Goal: Task Accomplishment & Management: Manage account settings

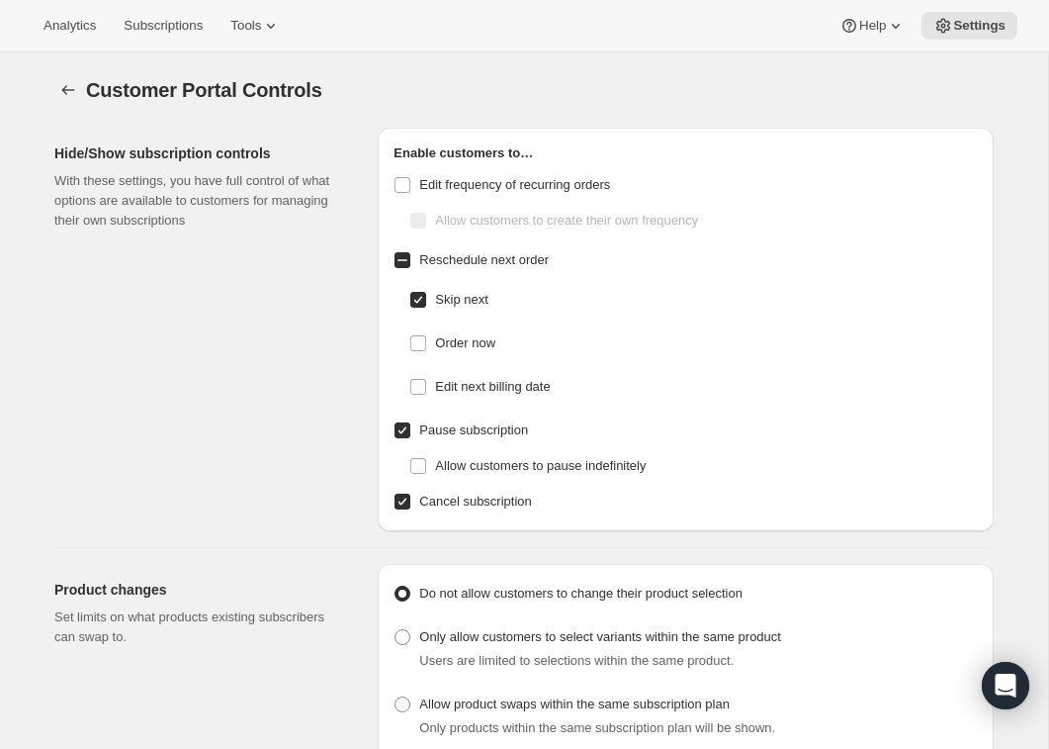
scroll to position [1055, 0]
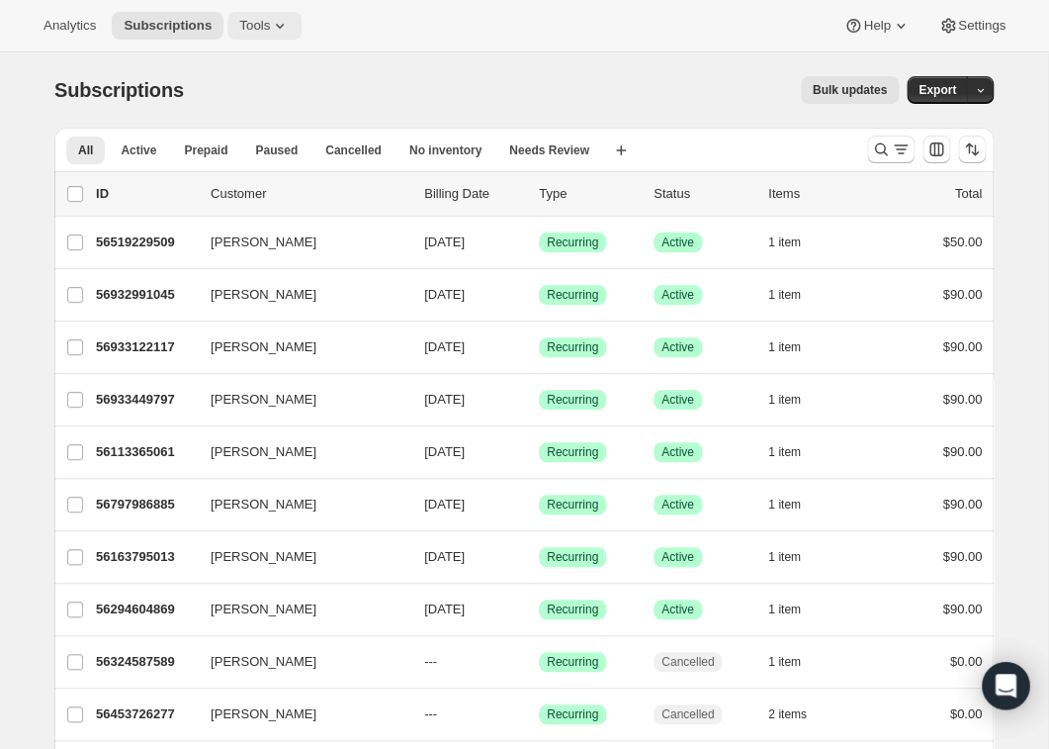
click at [290, 20] on icon at bounding box center [280, 26] width 20 height 20
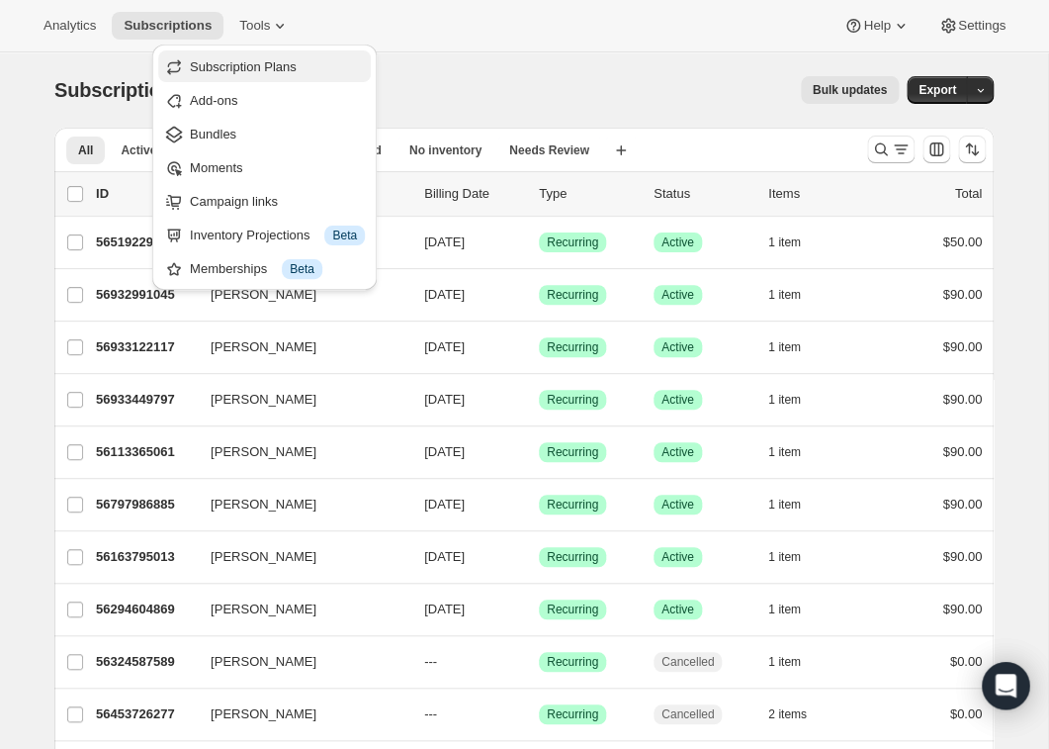
click at [268, 69] on span "Subscription Plans" at bounding box center [243, 66] width 107 height 15
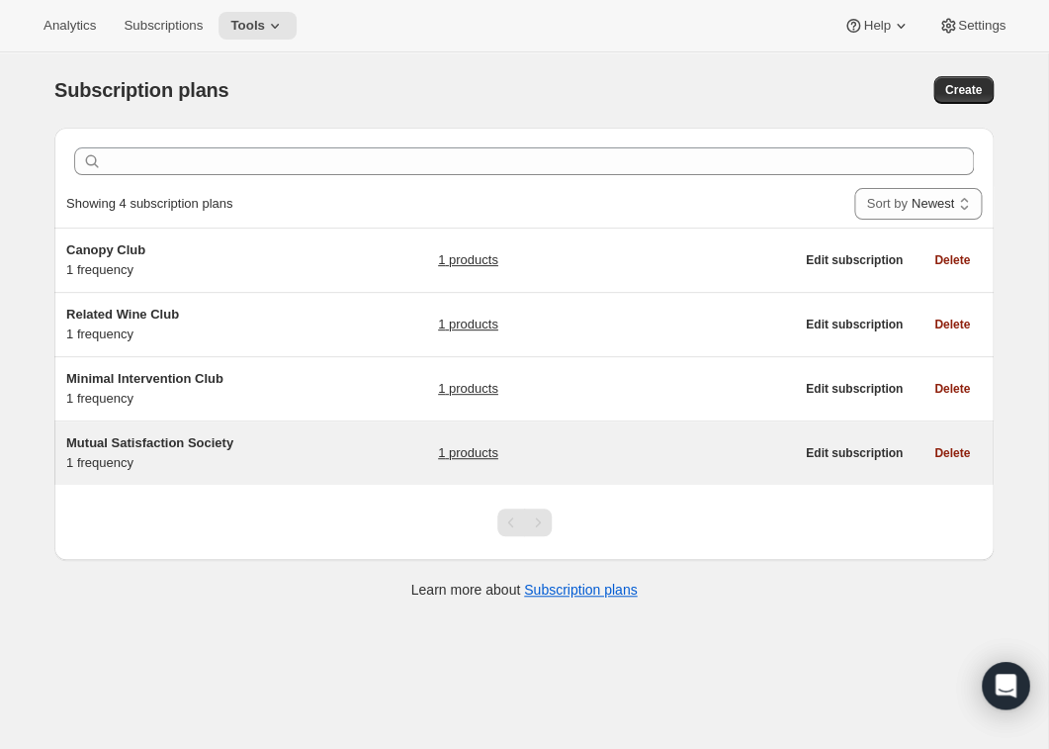
click at [121, 434] on h5 "Mutual Satisfaction Society" at bounding box center [189, 443] width 247 height 20
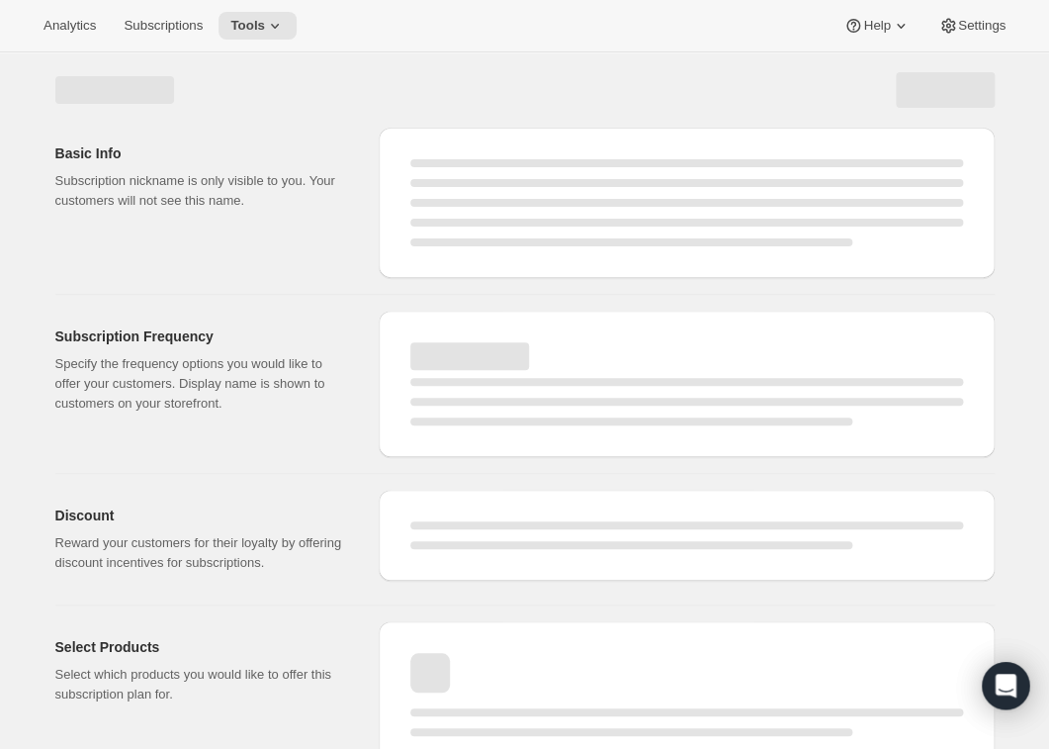
select select "WEEK"
select select "MONTH"
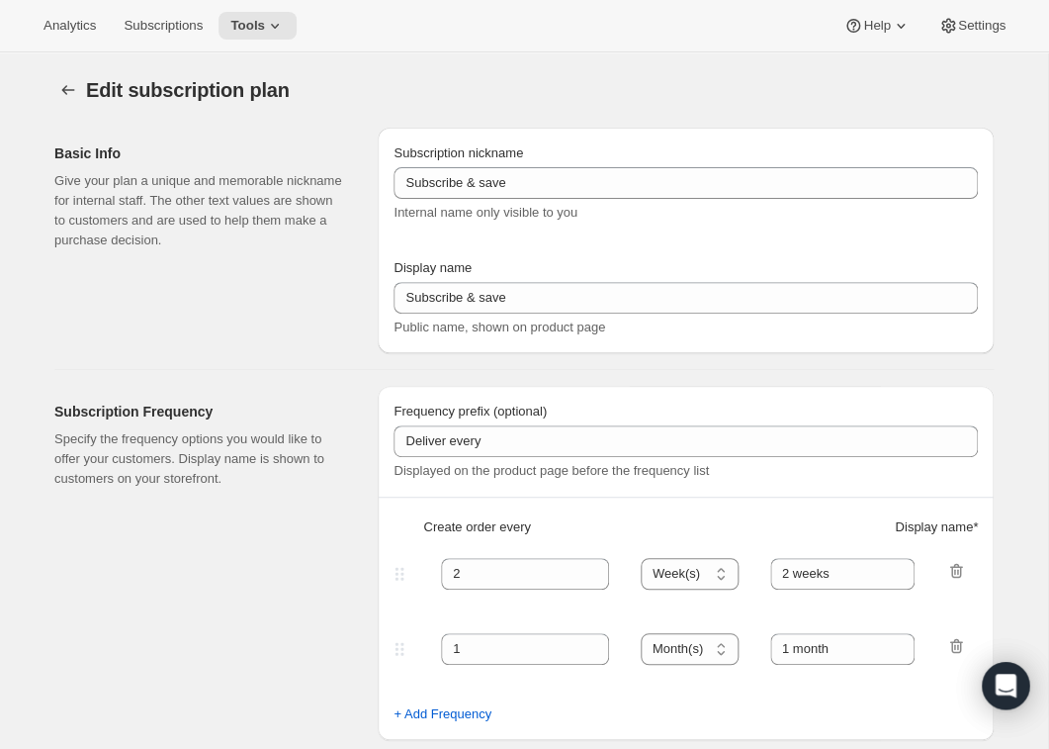
select select "MONTHDAY"
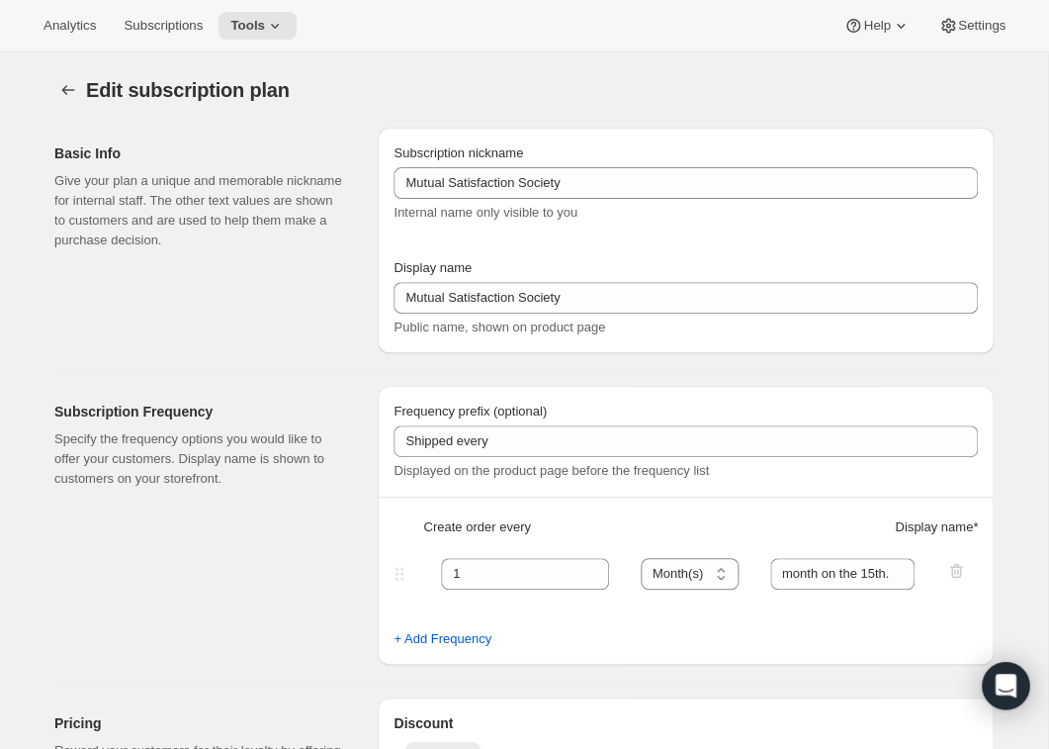
type input "Mutual Satisfaction Society"
type input "Shipped every"
type input "1"
select select "MONTH"
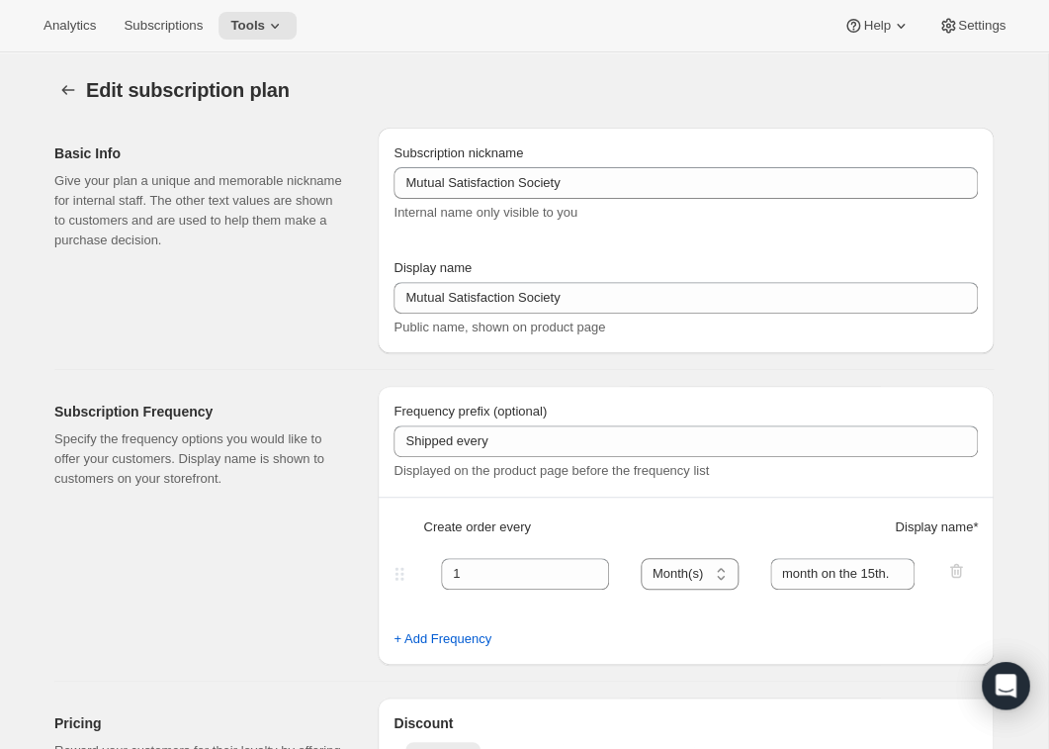
type input "month on the 15th."
type input "Get 50% Off Your First Month - Through September 15th"
checkbox input "true"
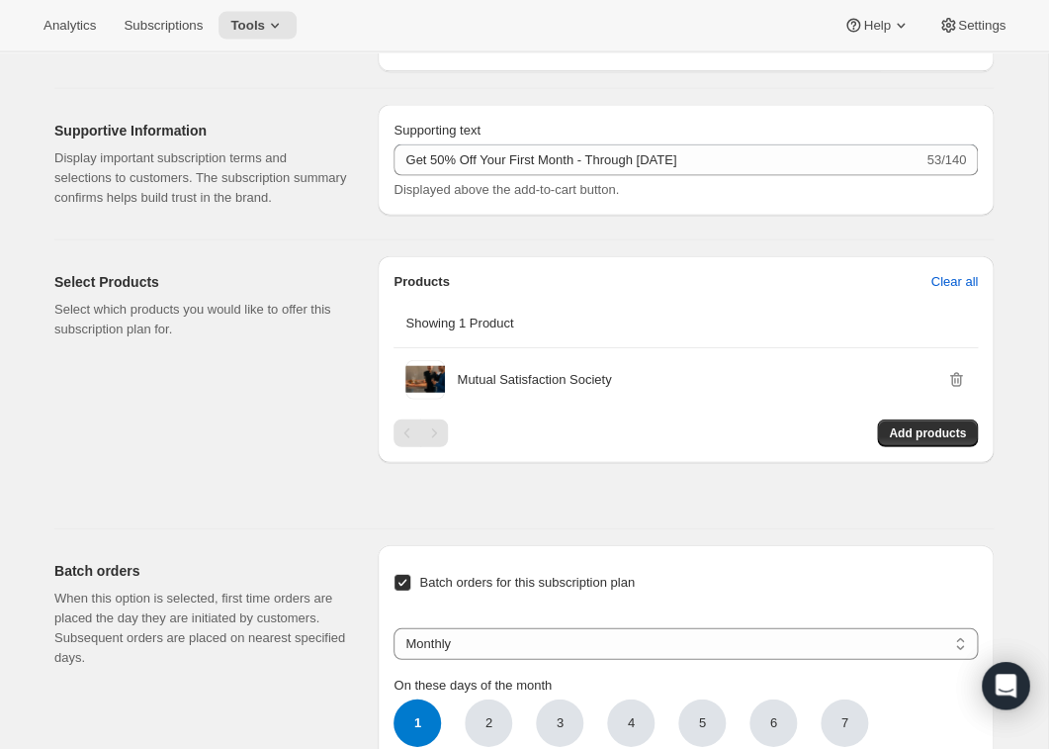
scroll to position [618, 0]
